Goal: Transaction & Acquisition: Purchase product/service

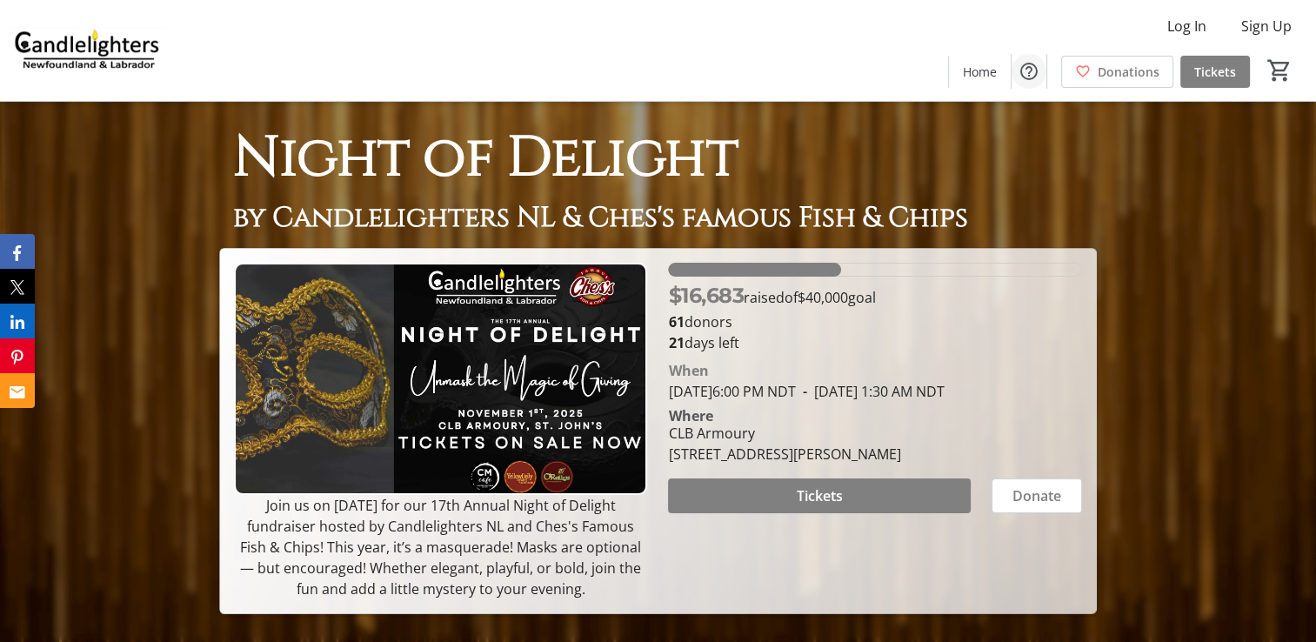
click at [1034, 75] on mat-icon "Help" at bounding box center [1029, 71] width 21 height 21
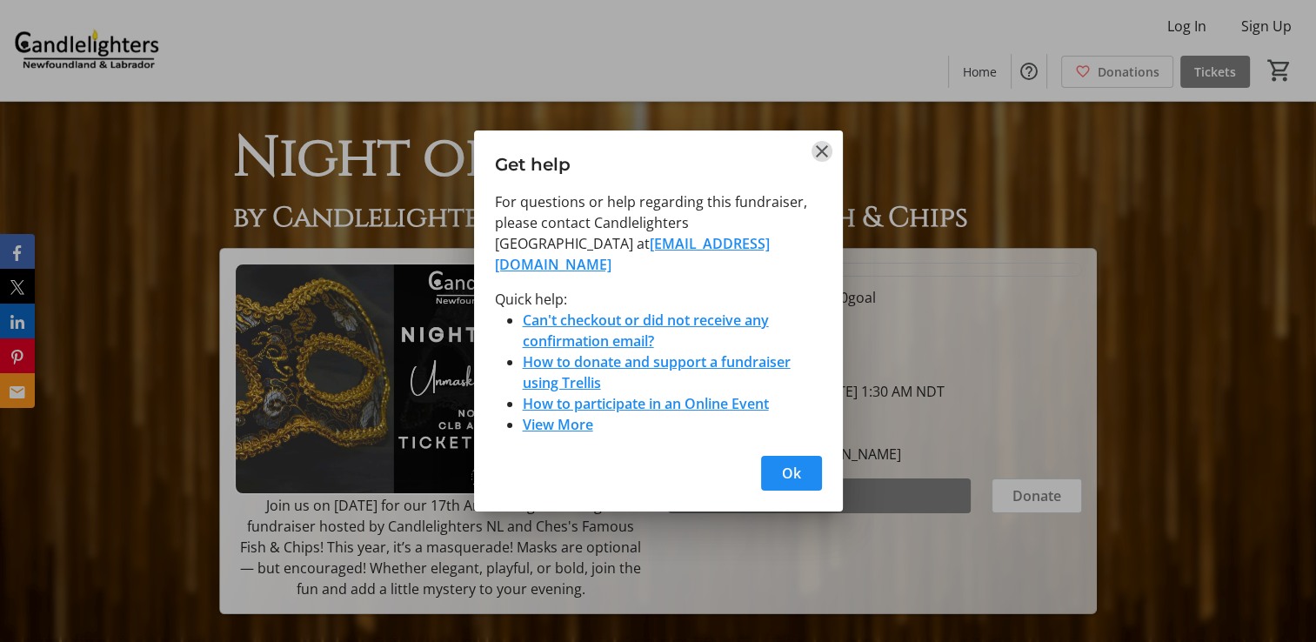
click at [814, 157] on mat-icon "Close" at bounding box center [822, 151] width 21 height 21
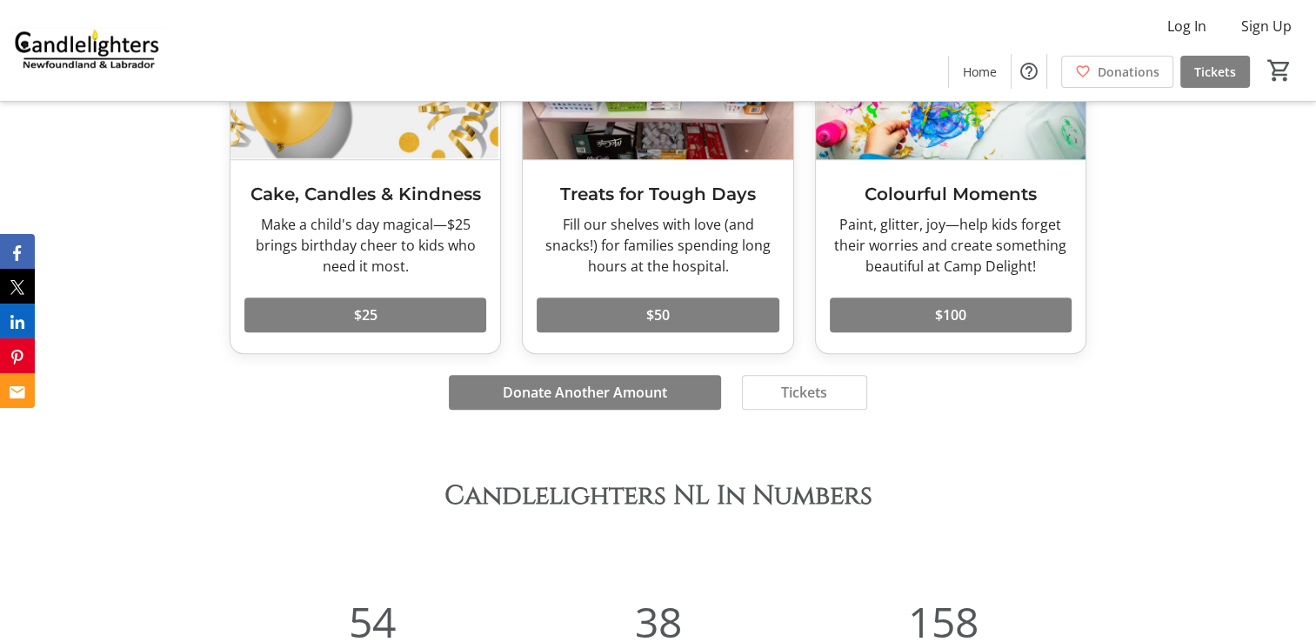
scroll to position [935, 0]
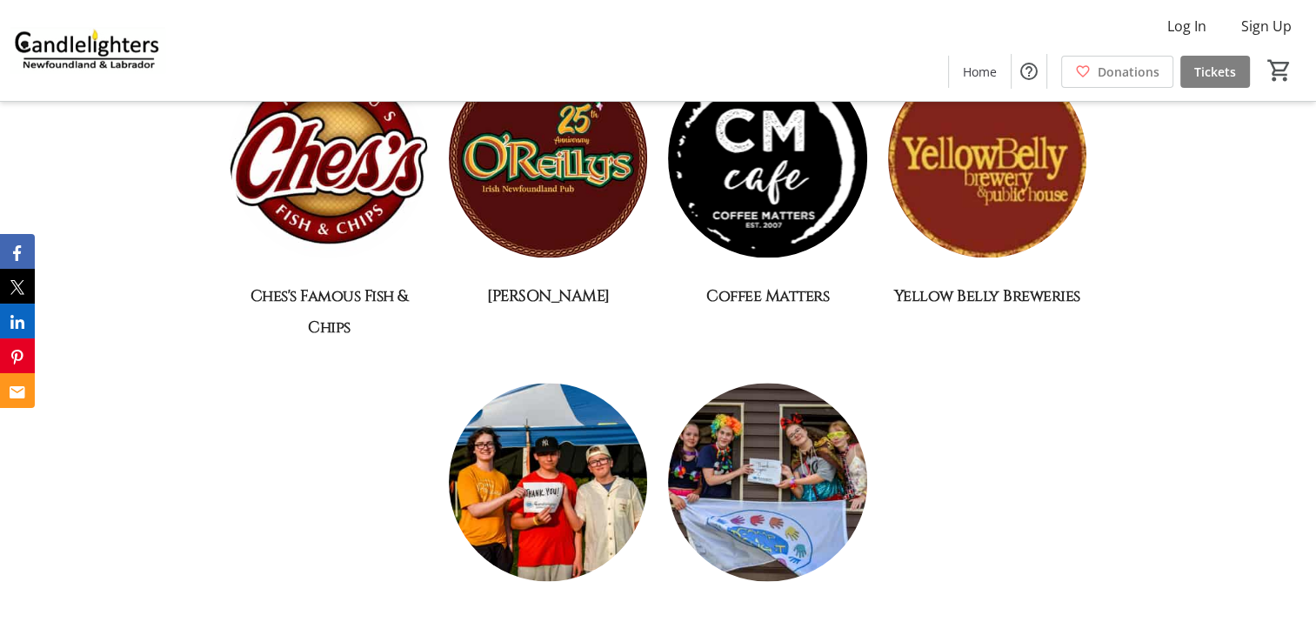
scroll to position [2414, 0]
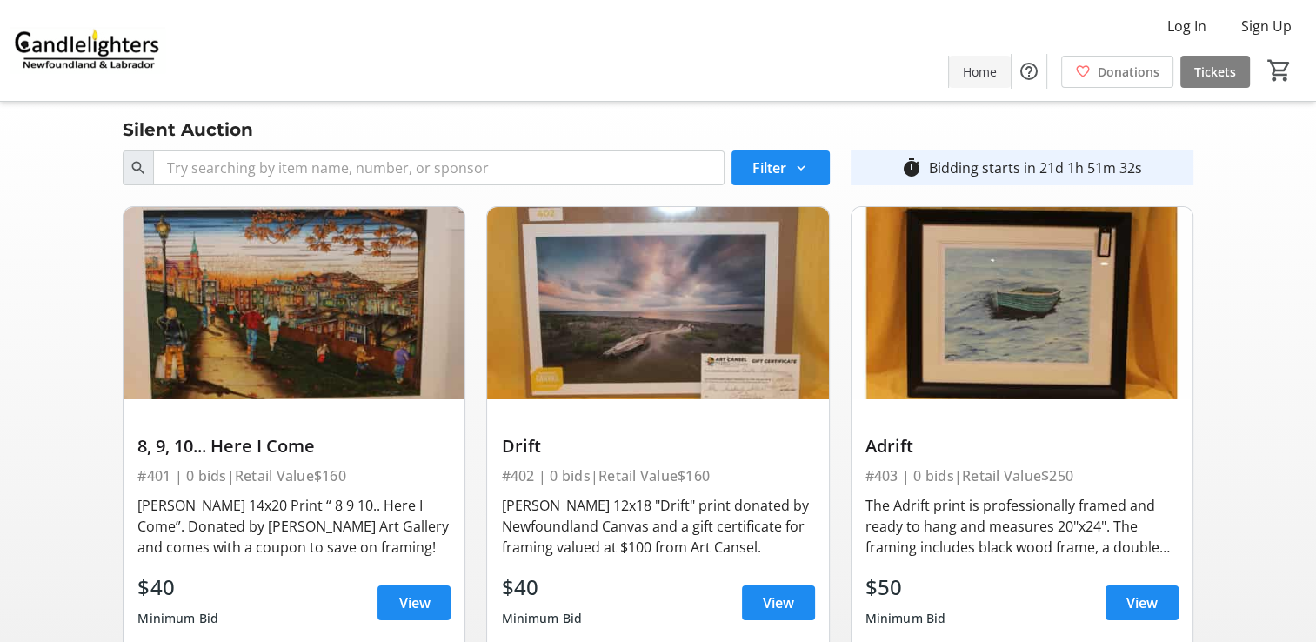
click at [982, 68] on span "Home" at bounding box center [980, 72] width 34 height 18
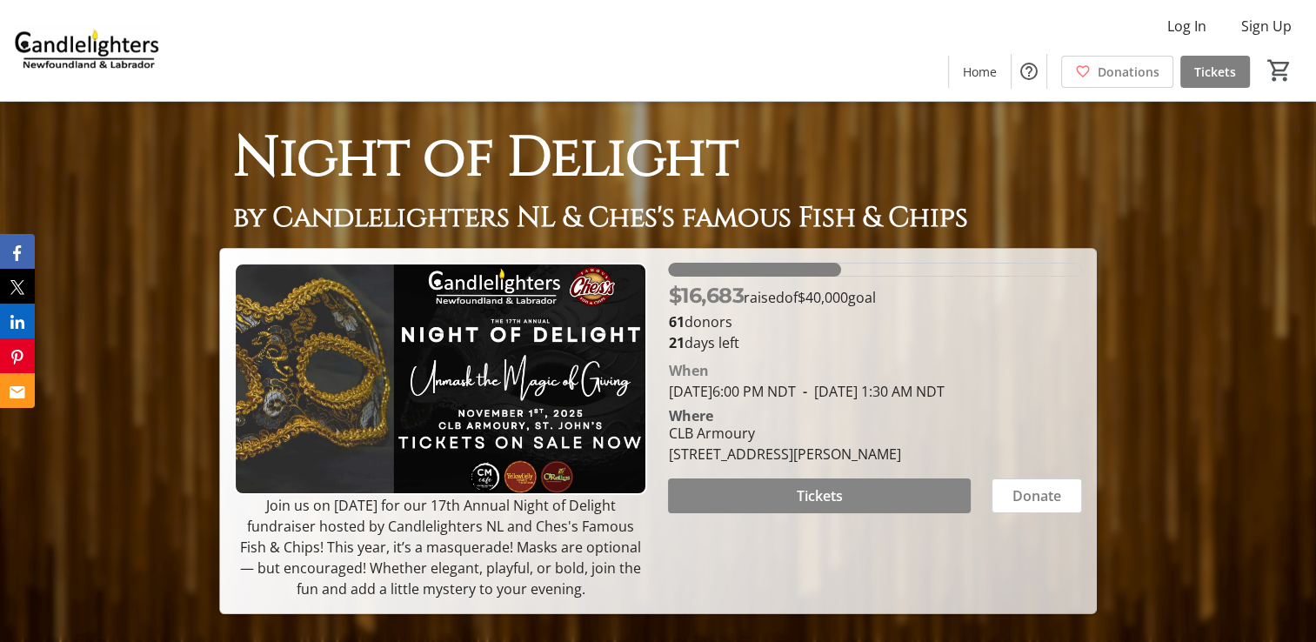
click at [904, 517] on span at bounding box center [819, 496] width 302 height 42
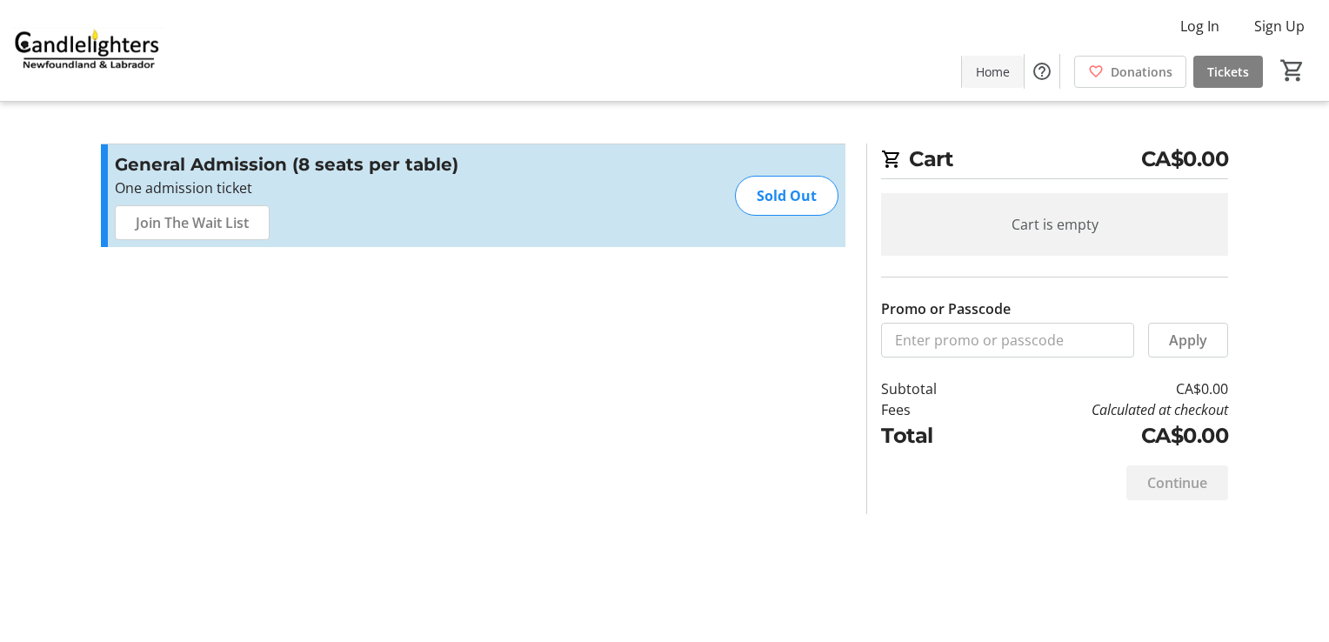
click at [989, 76] on span "Home" at bounding box center [993, 72] width 34 height 18
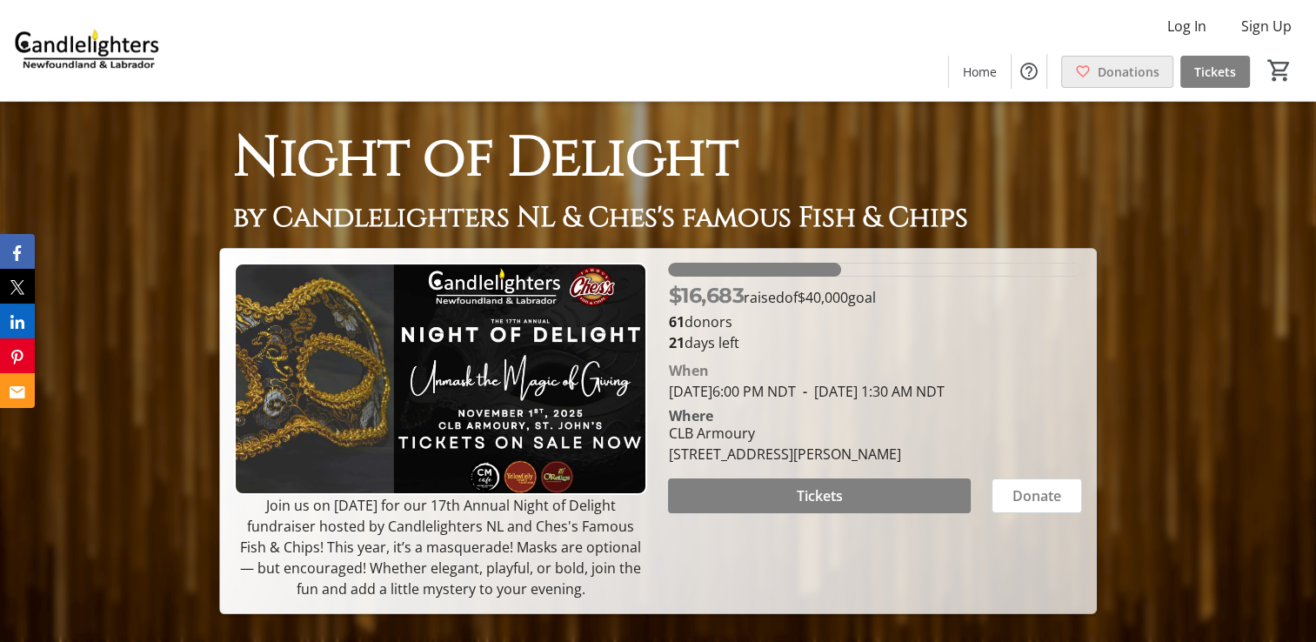
click at [1093, 67] on span at bounding box center [1117, 71] width 110 height 42
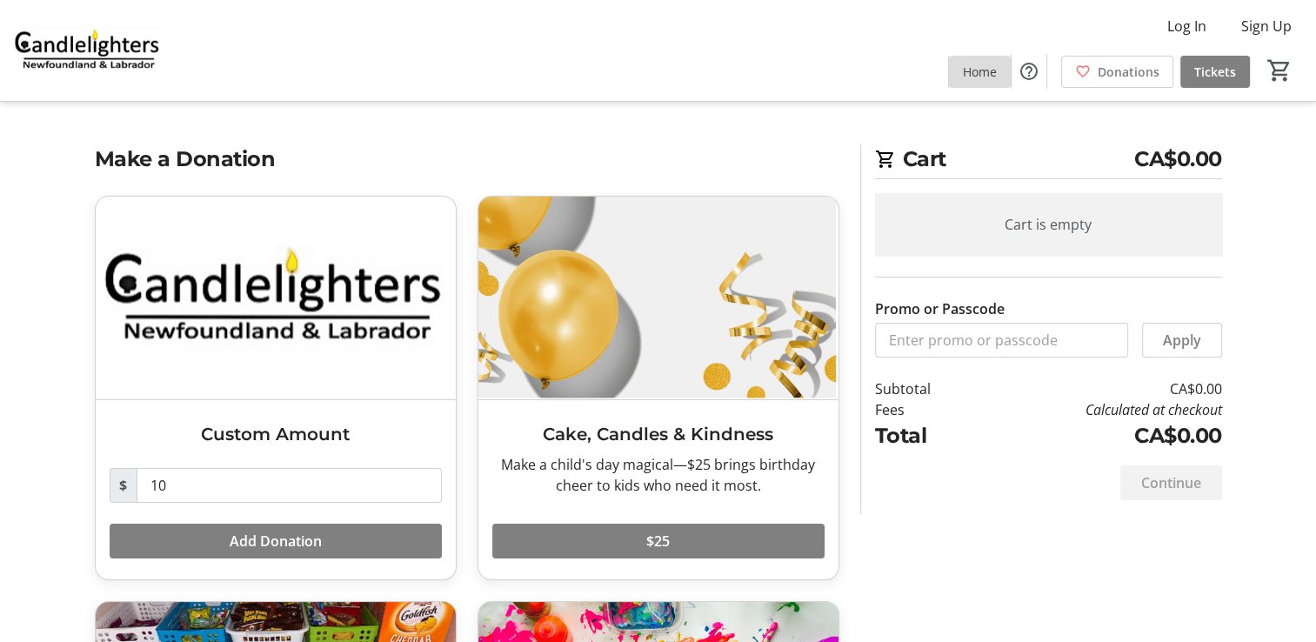
click at [994, 82] on span at bounding box center [980, 71] width 62 height 42
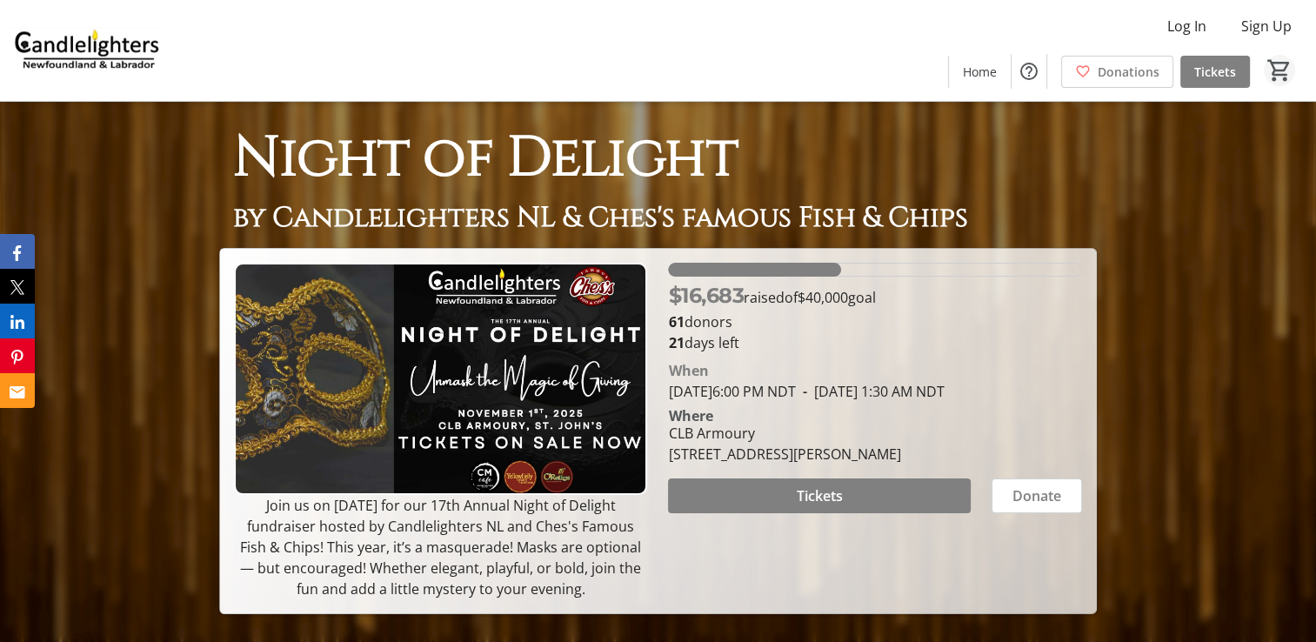
click at [1282, 77] on mat-icon "0" at bounding box center [1280, 70] width 26 height 26
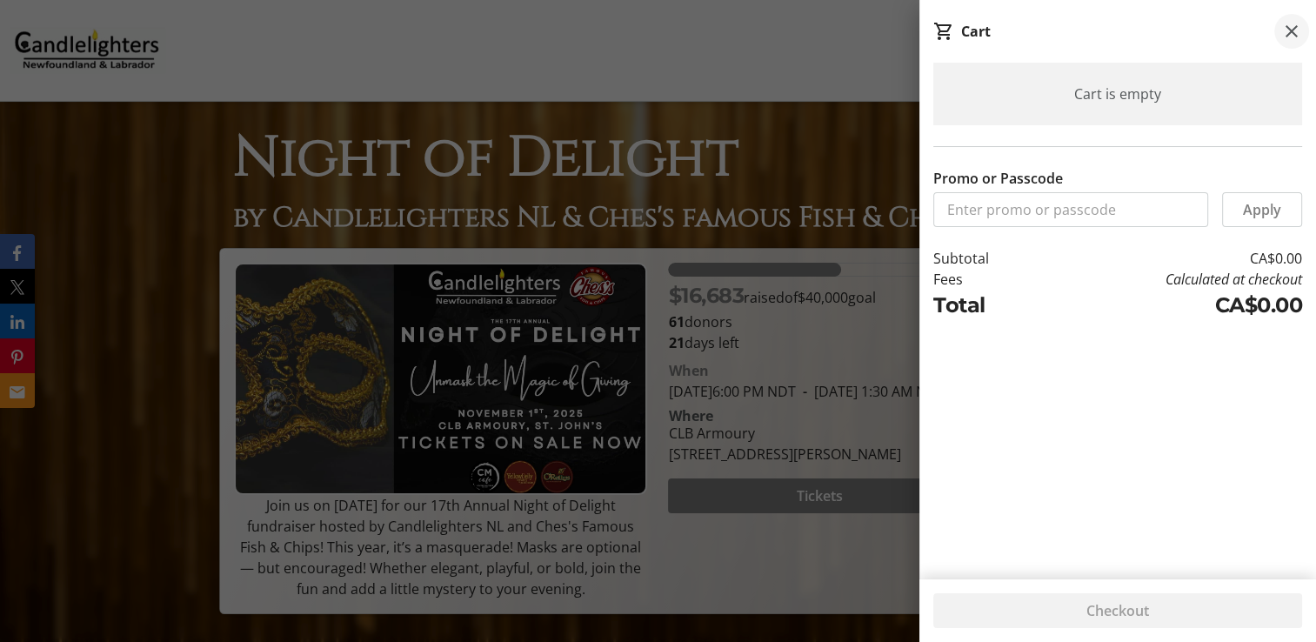
click at [1288, 26] on mat-icon at bounding box center [1292, 31] width 21 height 21
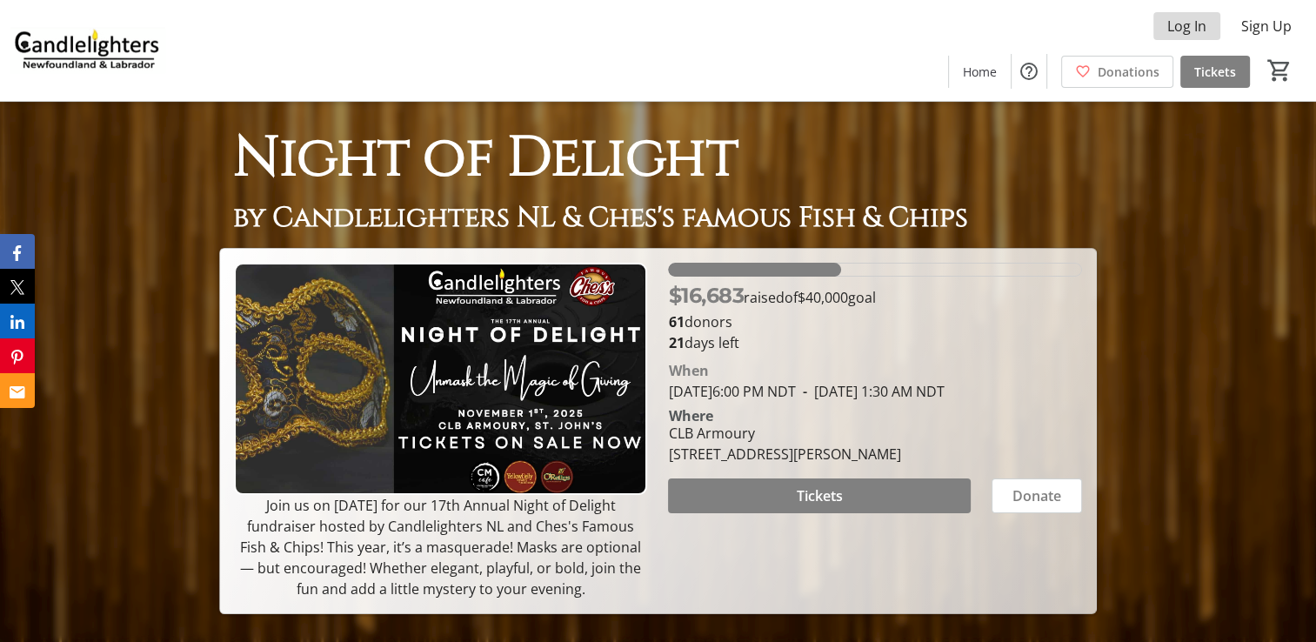
click at [1183, 30] on span "Log In" at bounding box center [1187, 26] width 39 height 21
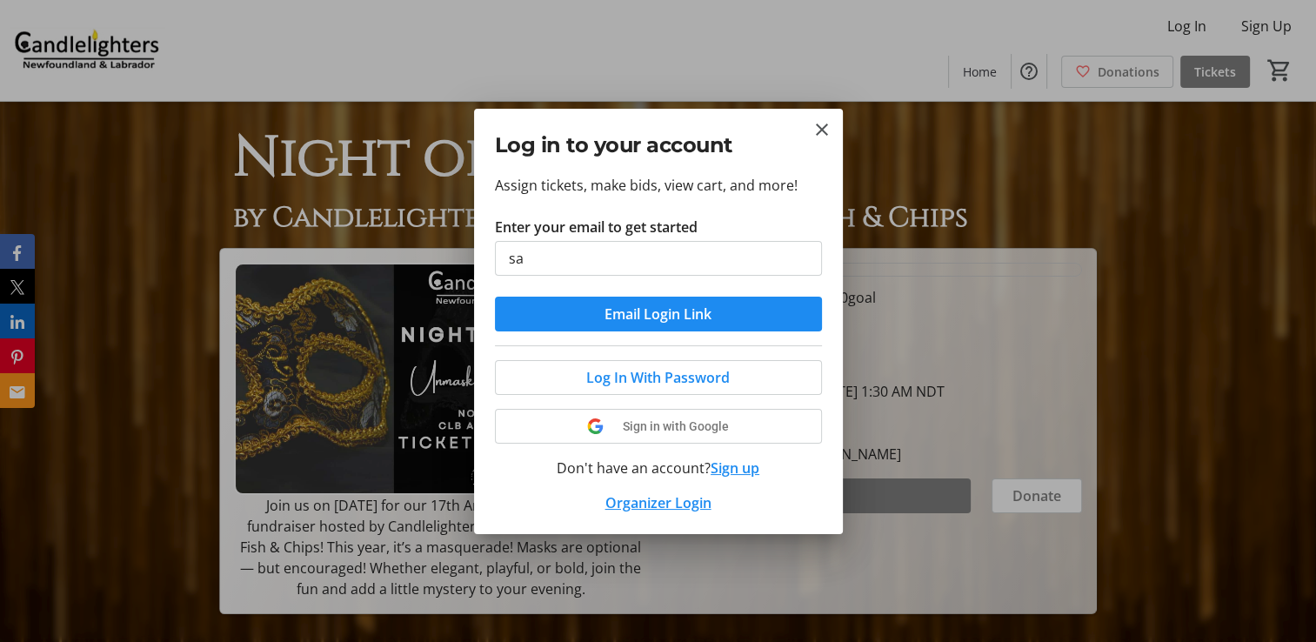
type input "samantha_bullen09@hotmail.com"
click at [700, 321] on span "Email Login Link" at bounding box center [658, 314] width 107 height 21
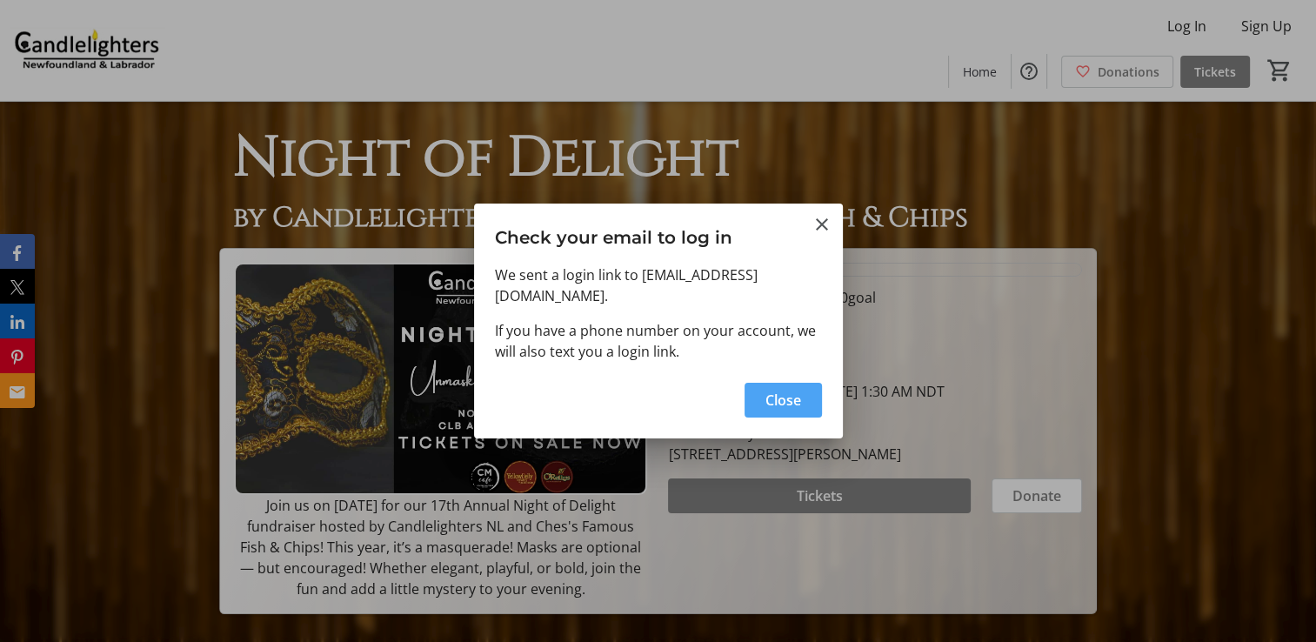
click at [790, 397] on span "Close" at bounding box center [784, 400] width 36 height 21
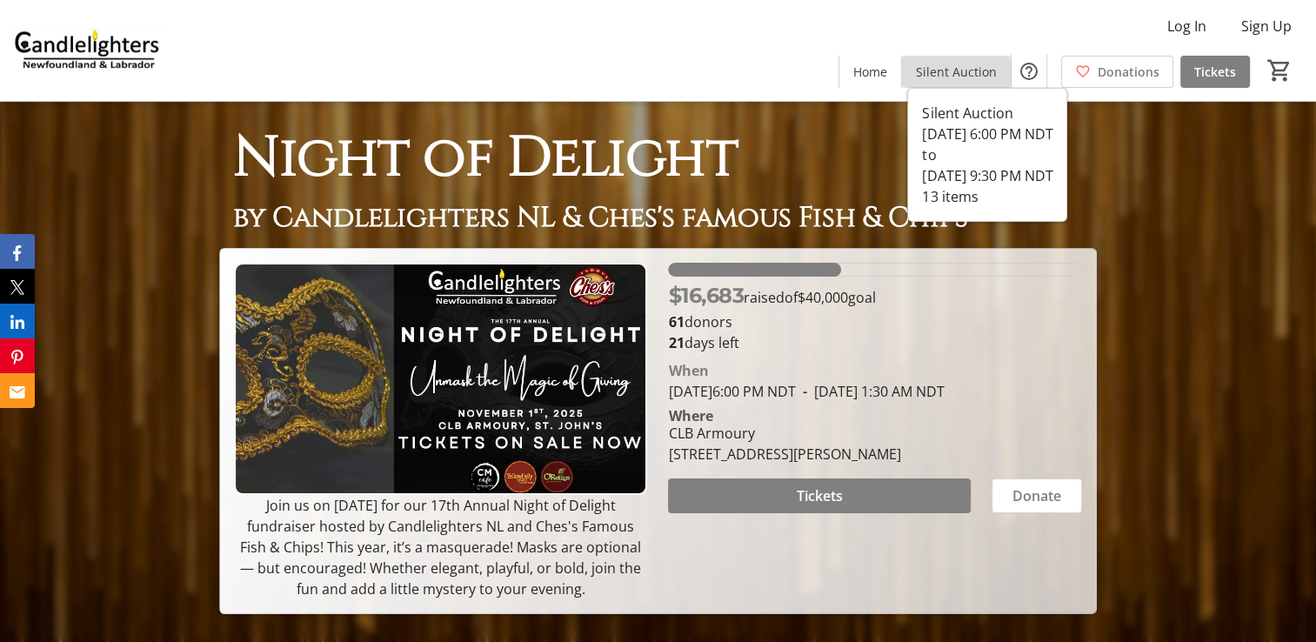
click at [985, 72] on span "Silent Auction" at bounding box center [956, 72] width 81 height 18
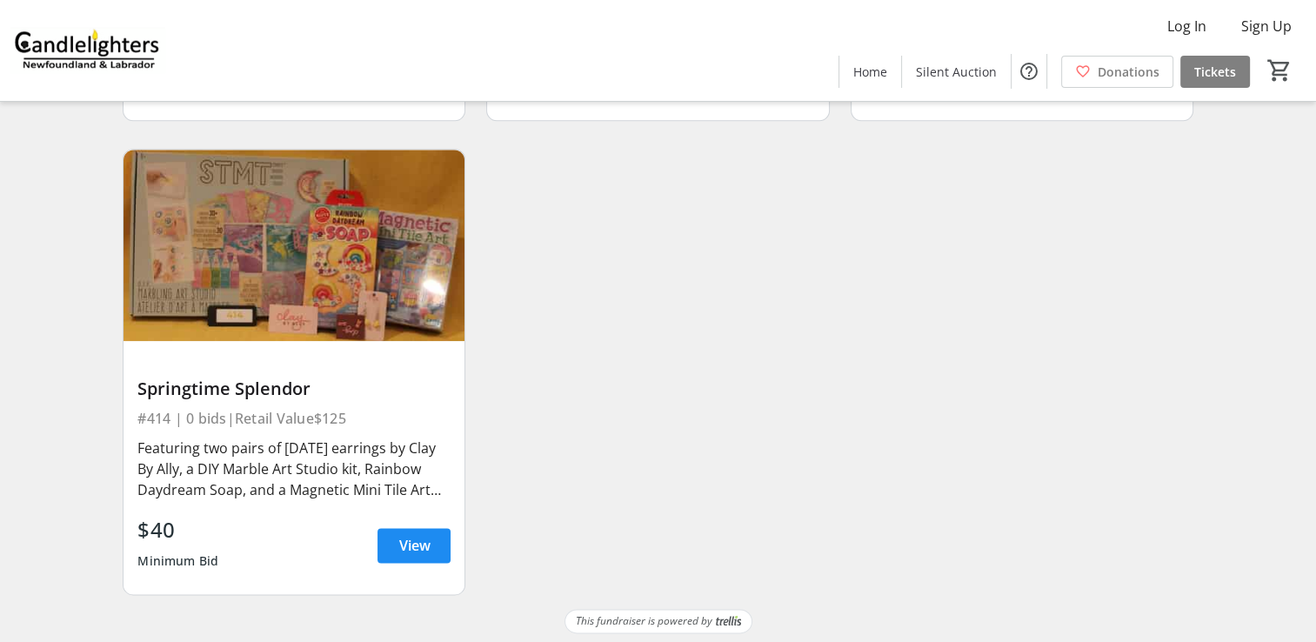
scroll to position [1957, 0]
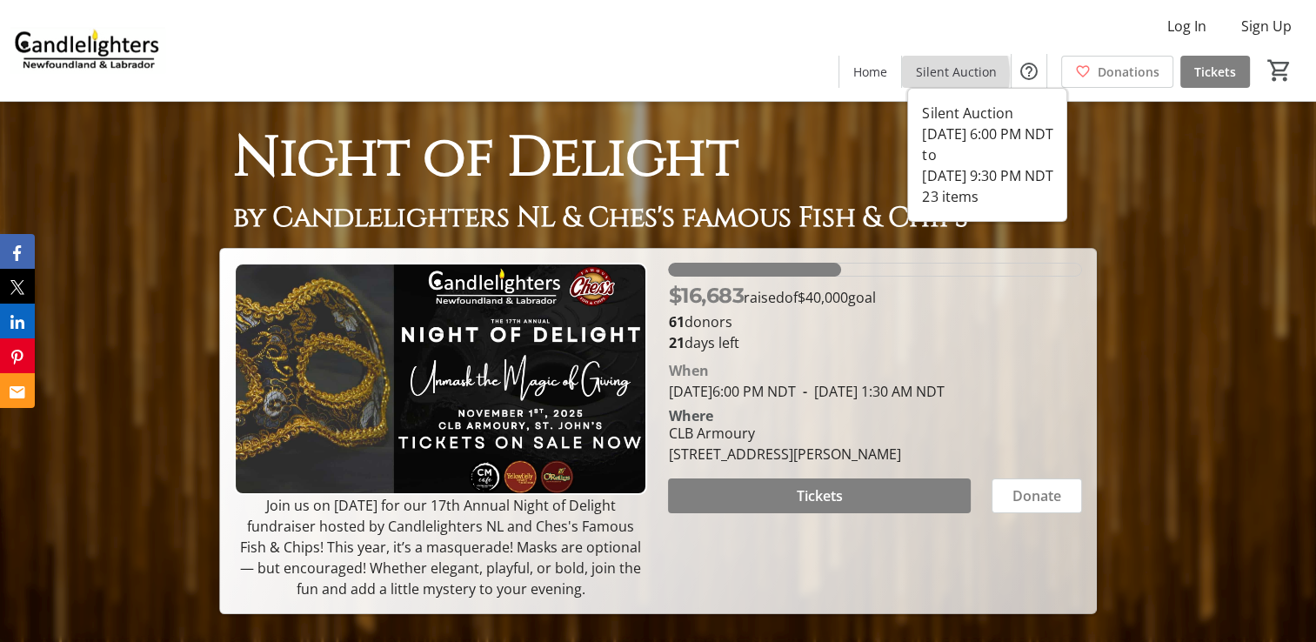
click at [936, 75] on span "Silent Auction" at bounding box center [956, 72] width 81 height 18
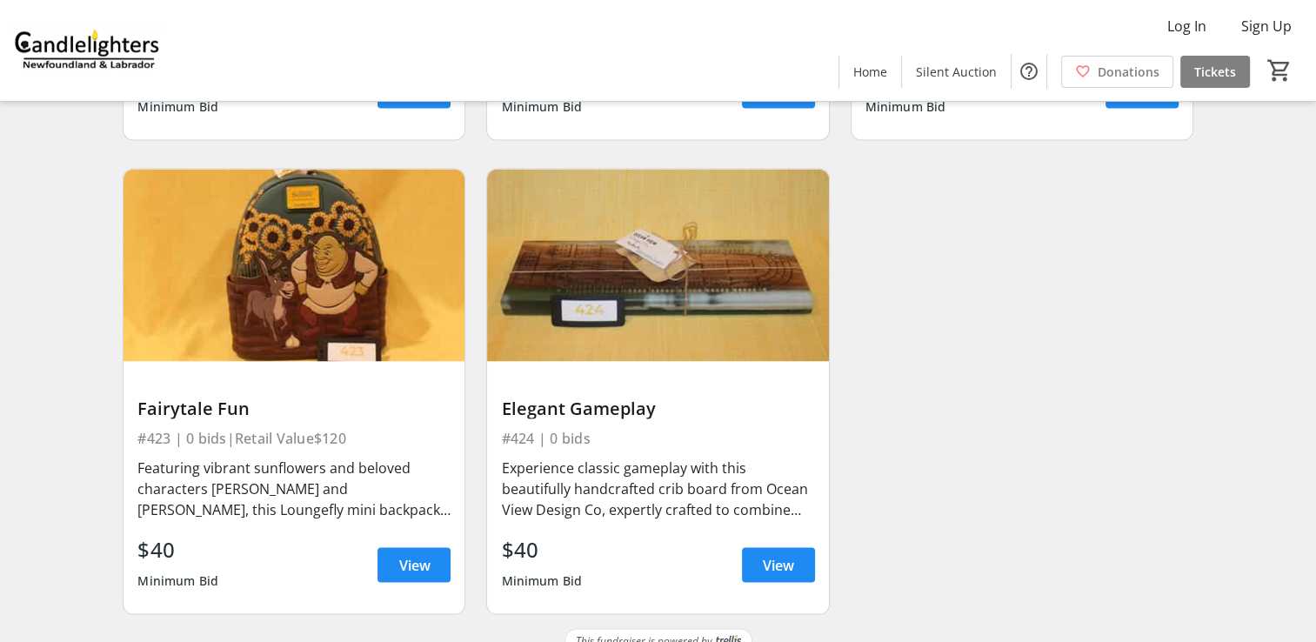
scroll to position [3379, 0]
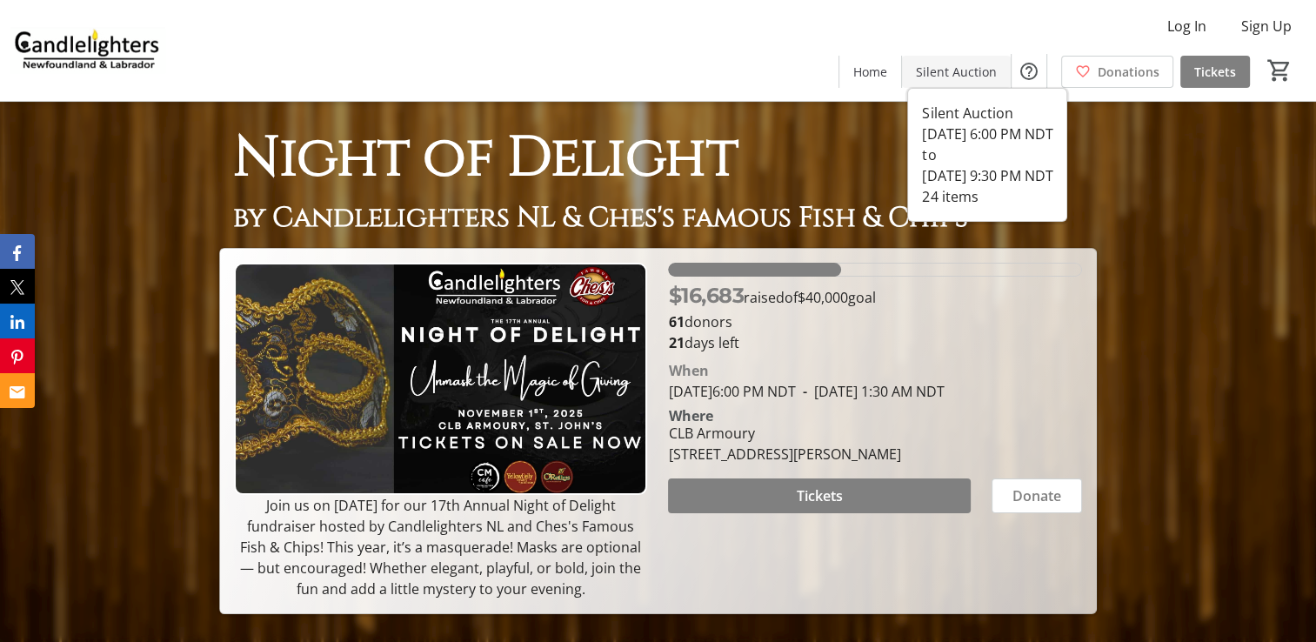
click at [926, 71] on span "Silent Auction" at bounding box center [956, 72] width 81 height 18
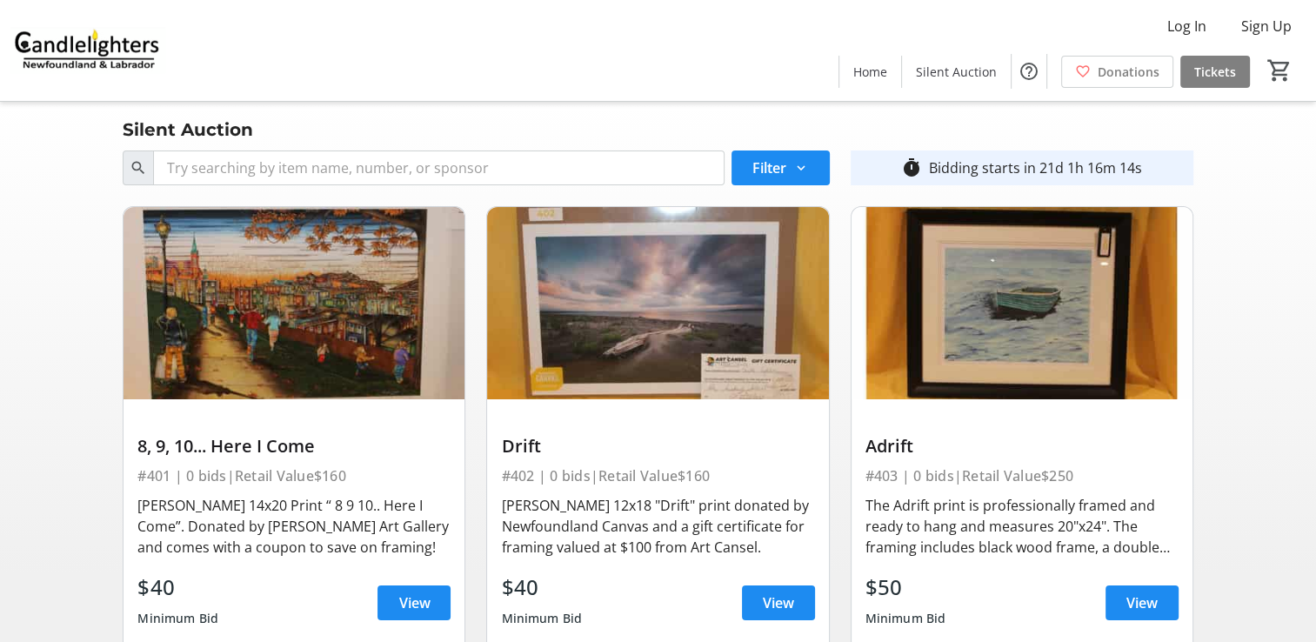
scroll to position [87, 0]
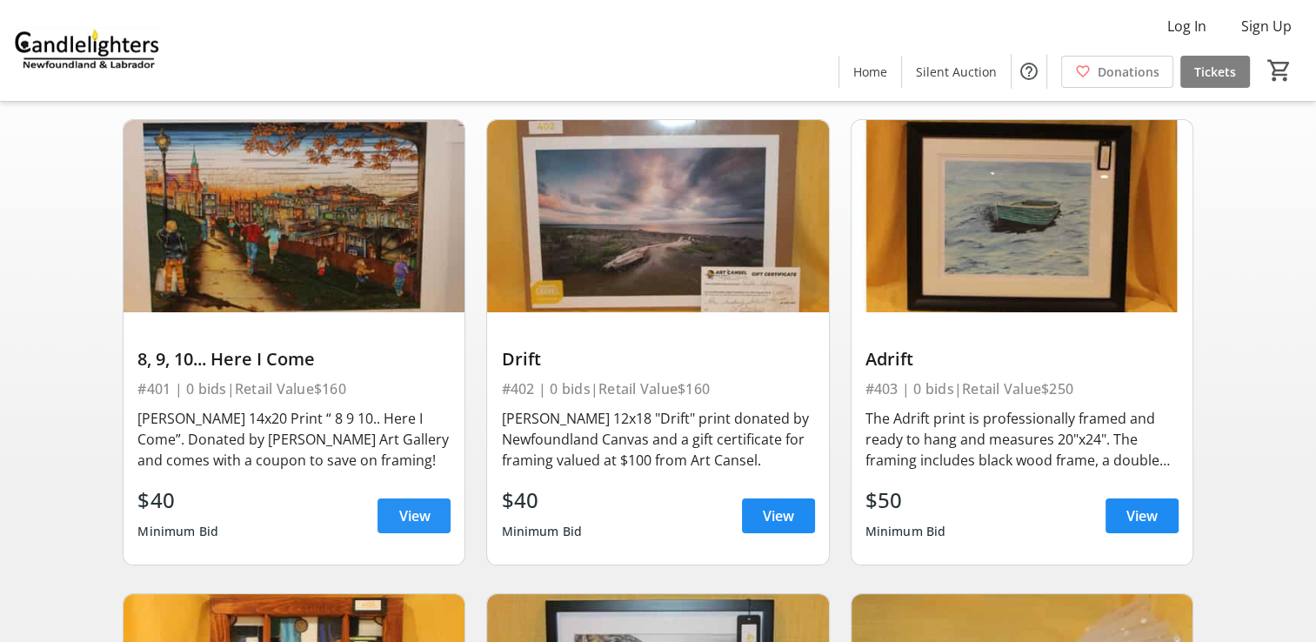
click at [428, 517] on span "View" at bounding box center [413, 516] width 31 height 21
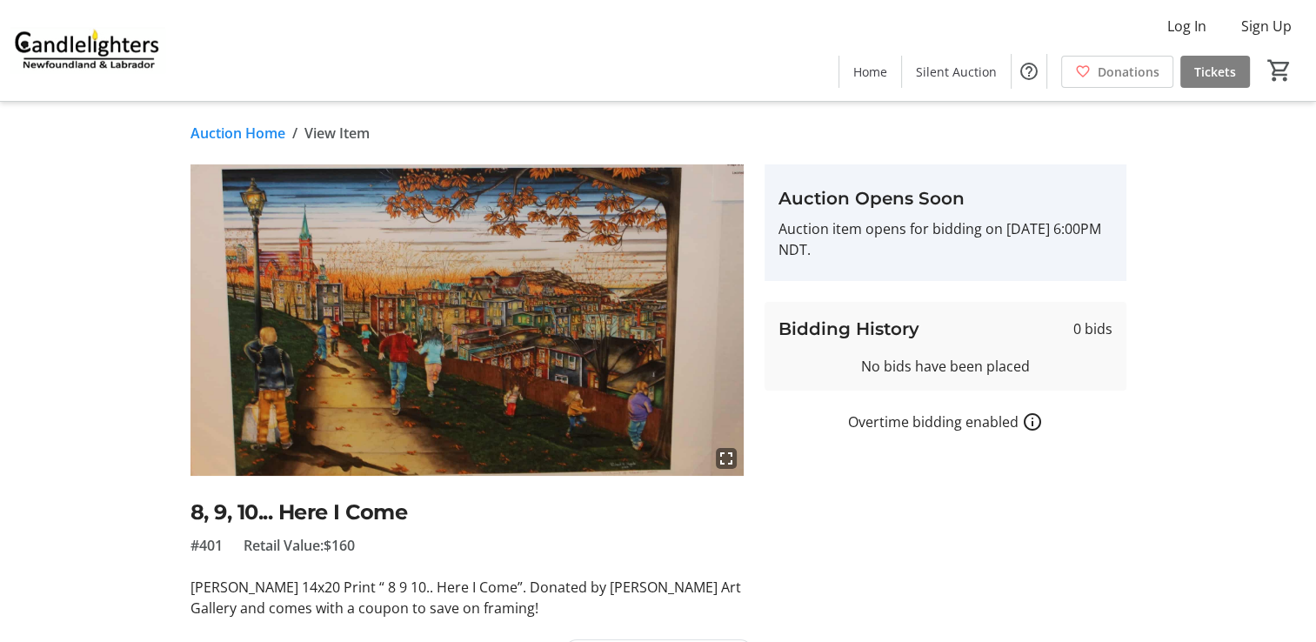
click at [253, 131] on link "Auction Home" at bounding box center [238, 133] width 95 height 21
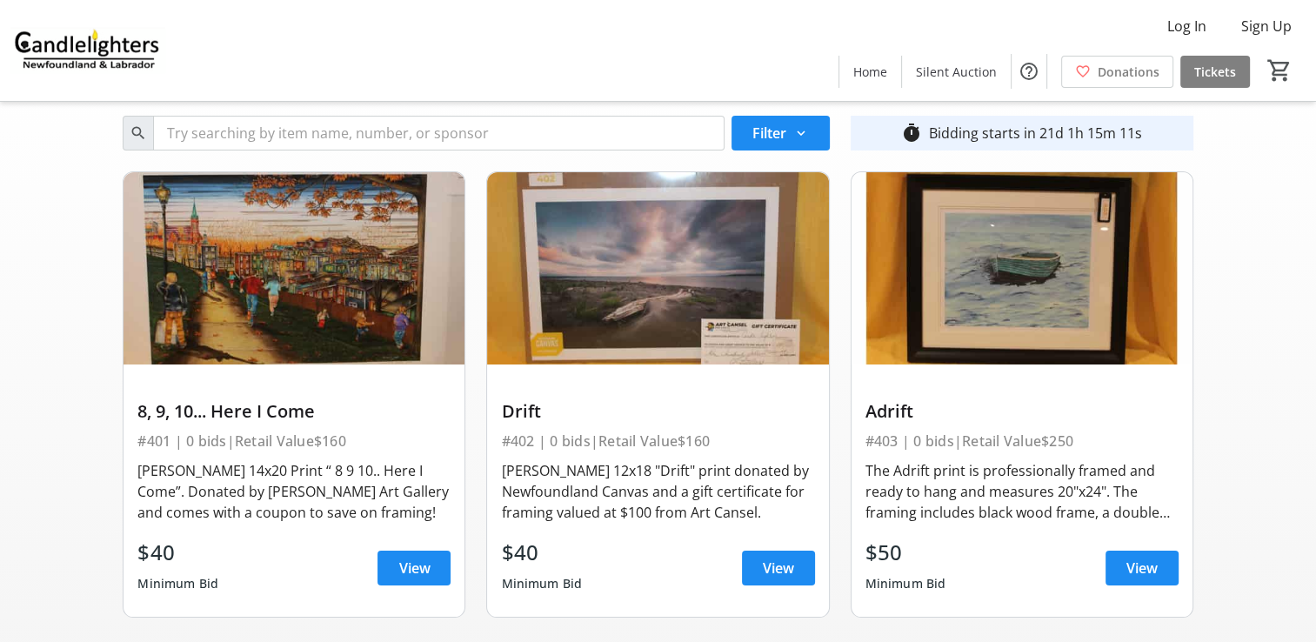
scroll to position [25, 0]
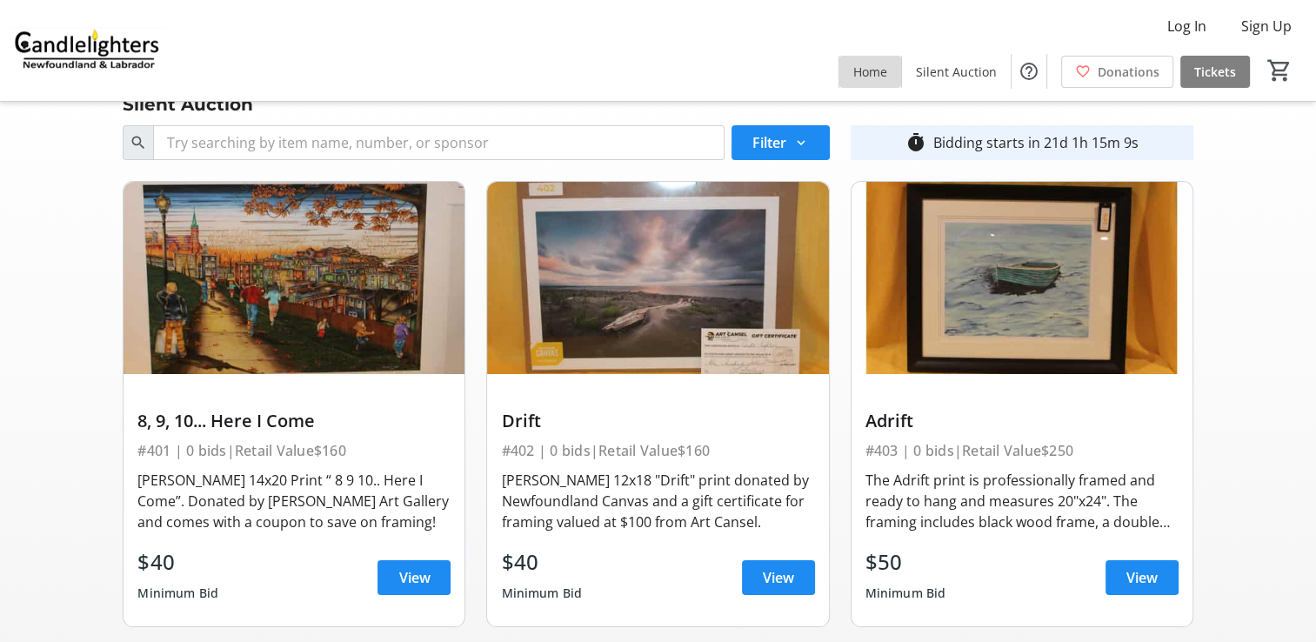
click at [880, 64] on span "Home" at bounding box center [871, 72] width 34 height 18
